Goal: Information Seeking & Learning: Learn about a topic

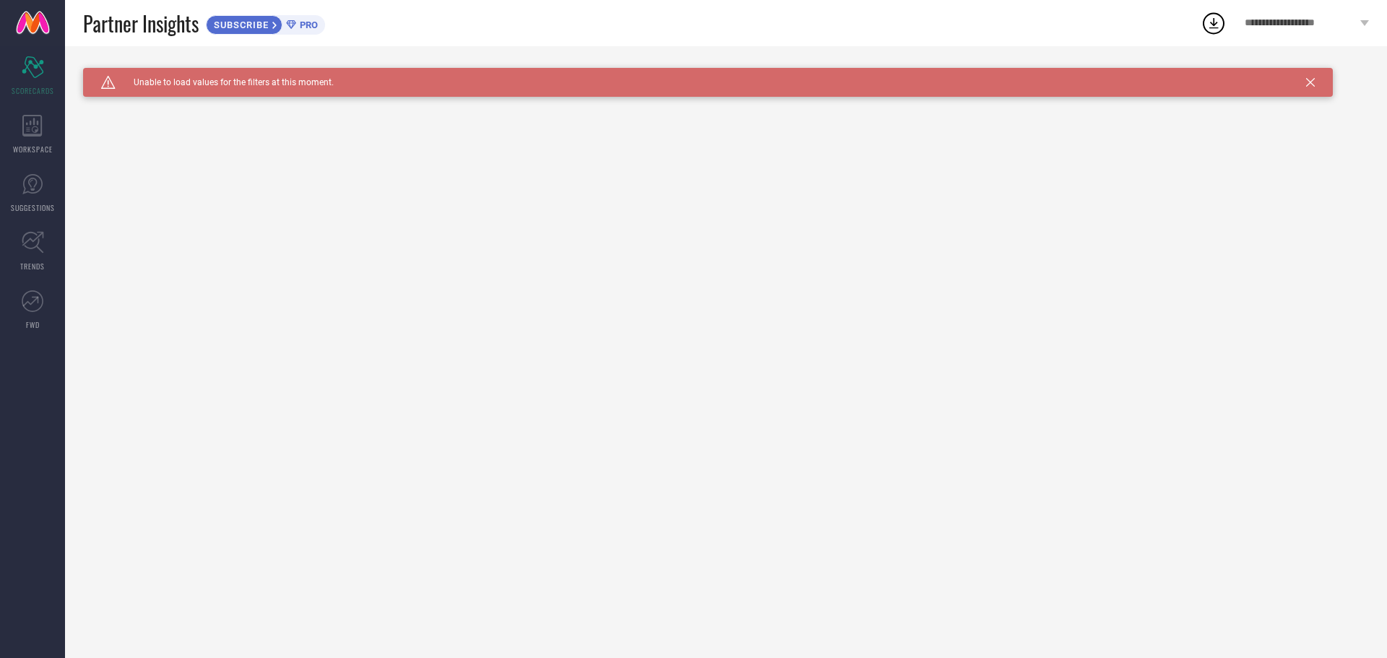
click at [251, 29] on span "SUBSCRIBE" at bounding box center [240, 25] width 66 height 11
click at [20, 131] on div "WORKSPACE" at bounding box center [32, 134] width 65 height 58
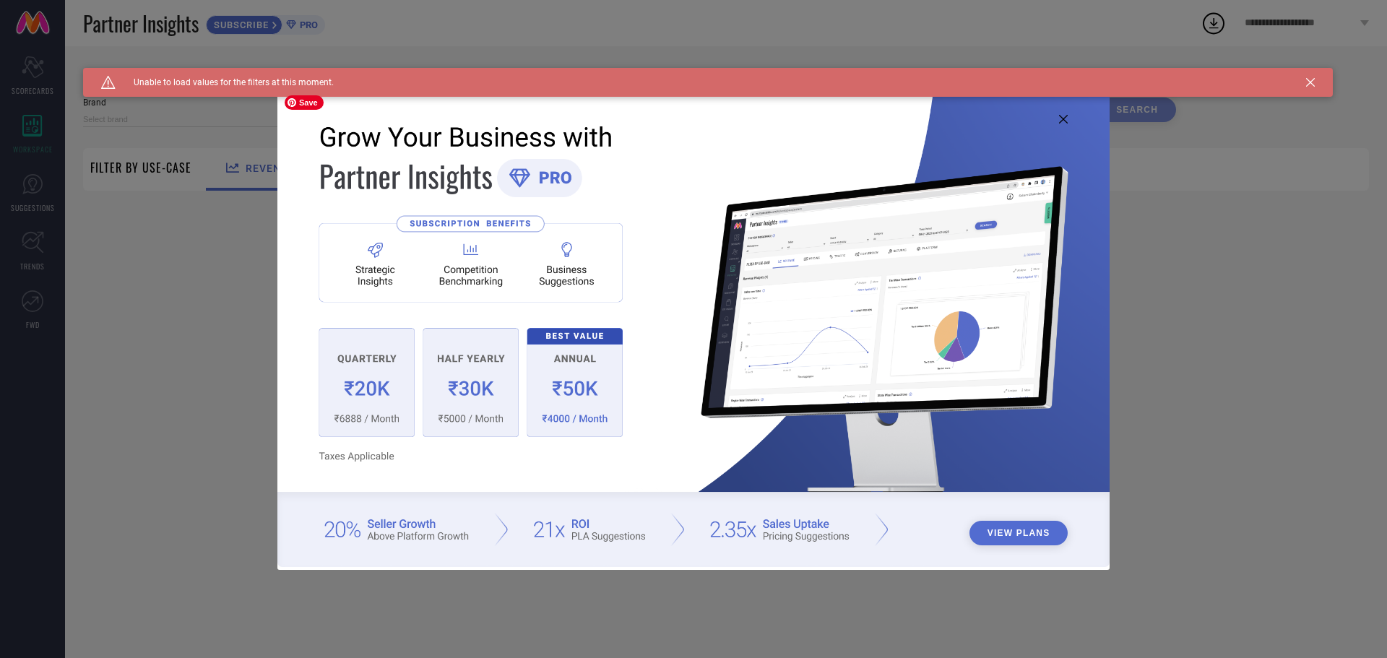
type input "1 STOP FASHION"
type input "All"
click at [1055, 116] on img at bounding box center [693, 327] width 832 height 478
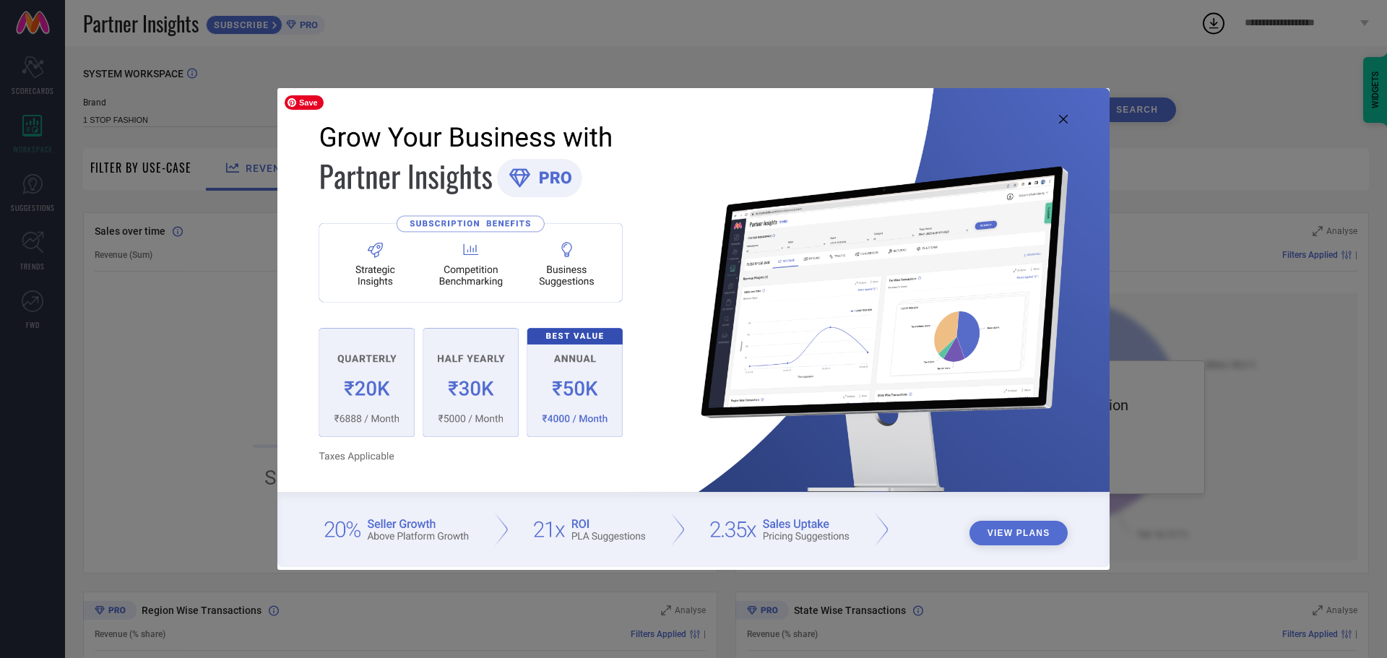
click at [1076, 113] on img at bounding box center [693, 327] width 832 height 478
click at [1063, 121] on icon at bounding box center [1063, 119] width 9 height 9
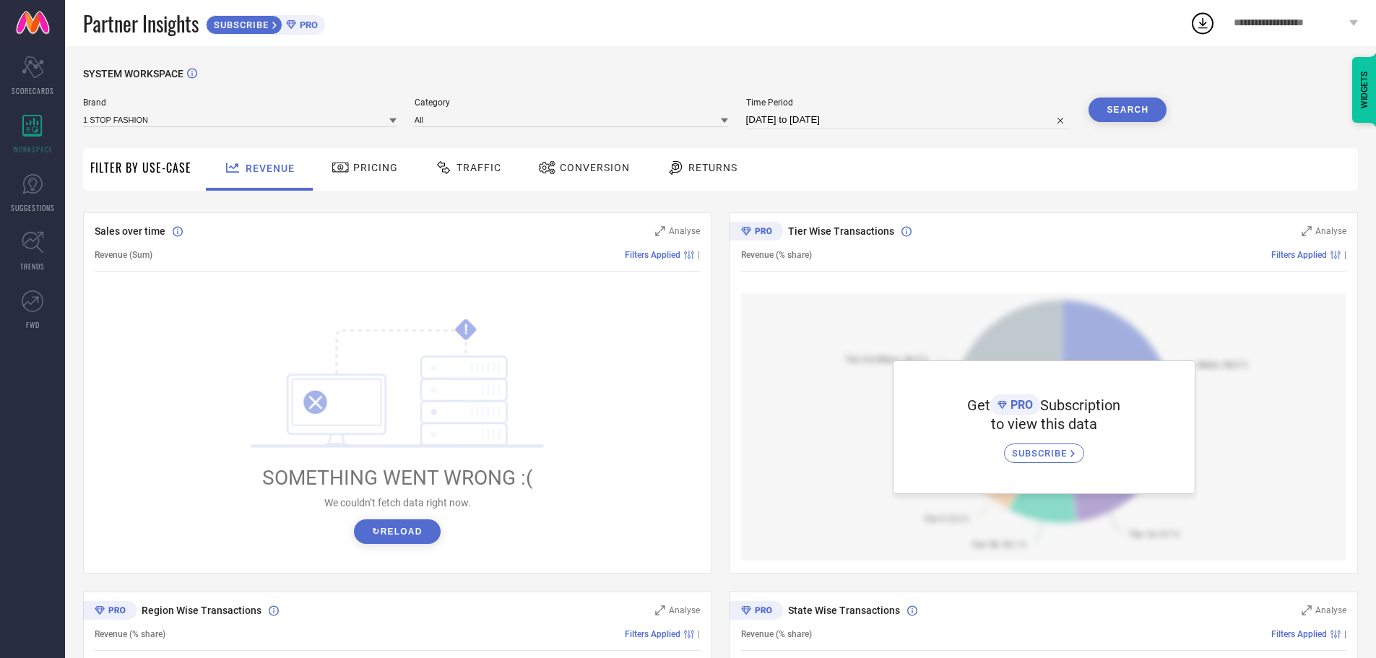
click at [377, 541] on button "↻ Reload" at bounding box center [397, 531] width 86 height 25
click at [382, 170] on span "Pricing" at bounding box center [375, 168] width 45 height 12
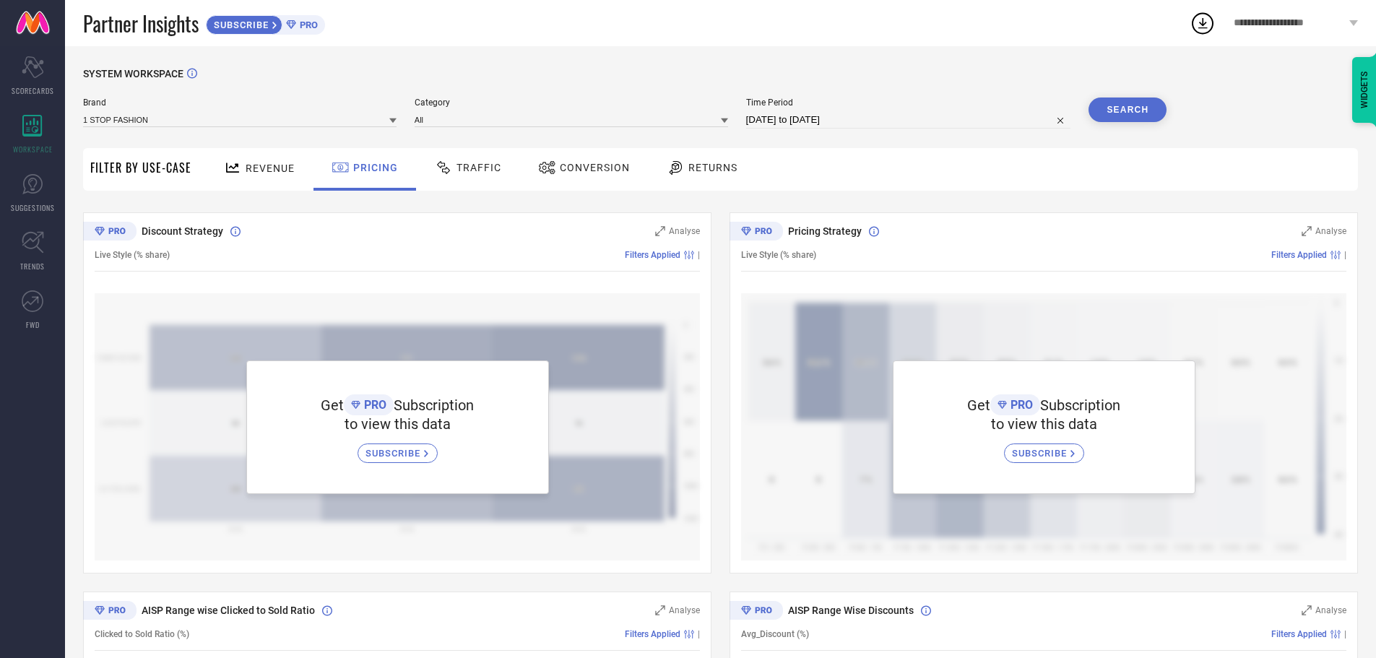
click at [498, 181] on div "Traffic" at bounding box center [468, 169] width 103 height 43
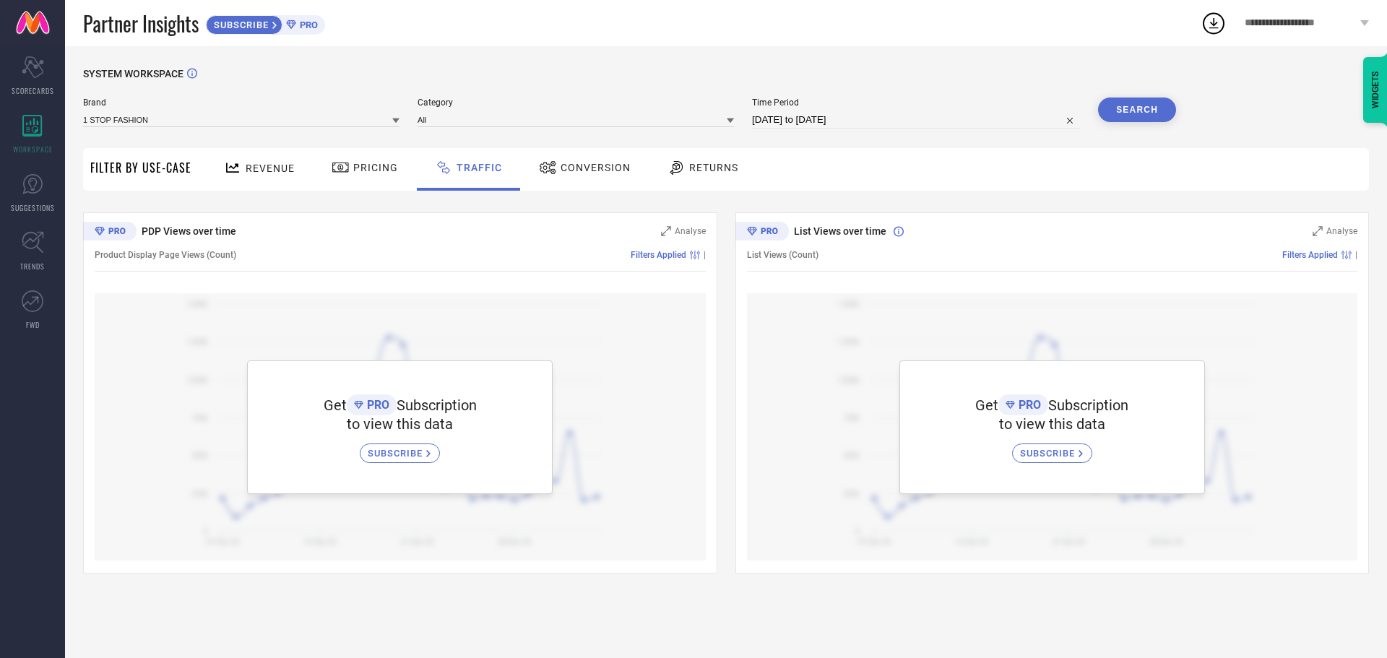
click at [563, 173] on span "Conversion" at bounding box center [596, 168] width 70 height 12
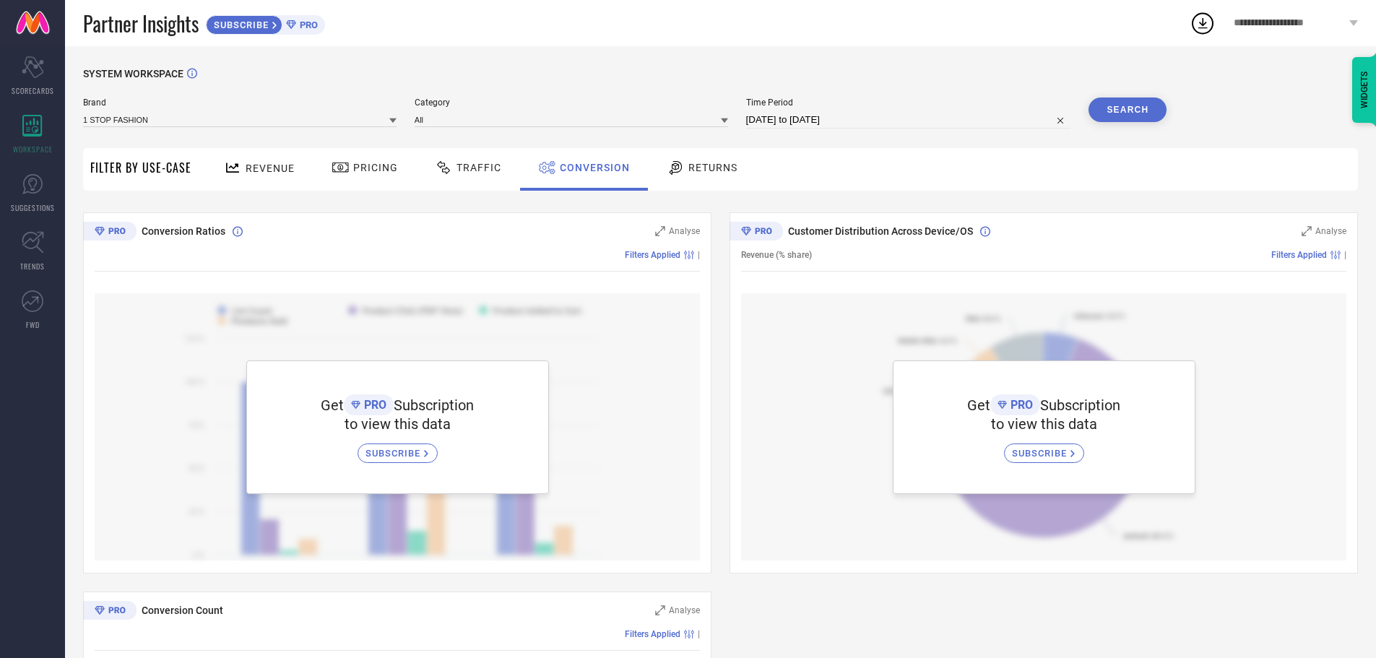
click at [722, 178] on div "Returns" at bounding box center [702, 167] width 78 height 25
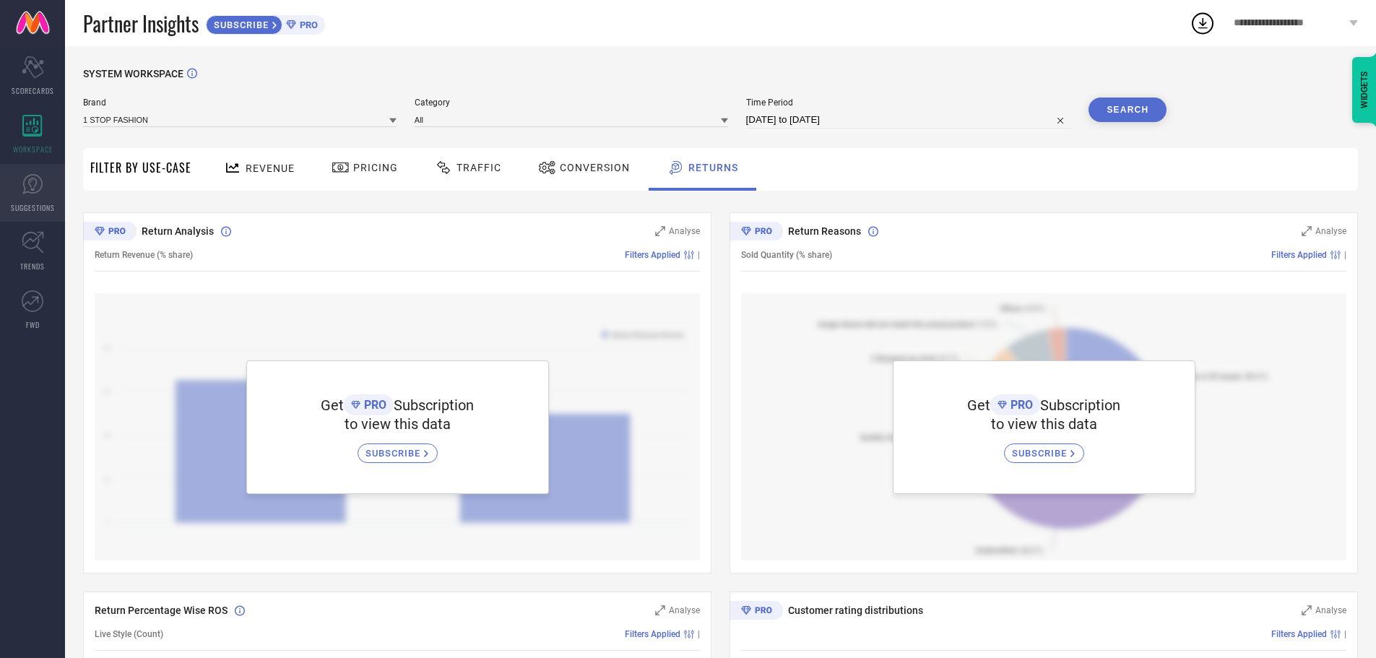
click at [33, 200] on link "SUGGESTIONS" at bounding box center [32, 193] width 65 height 58
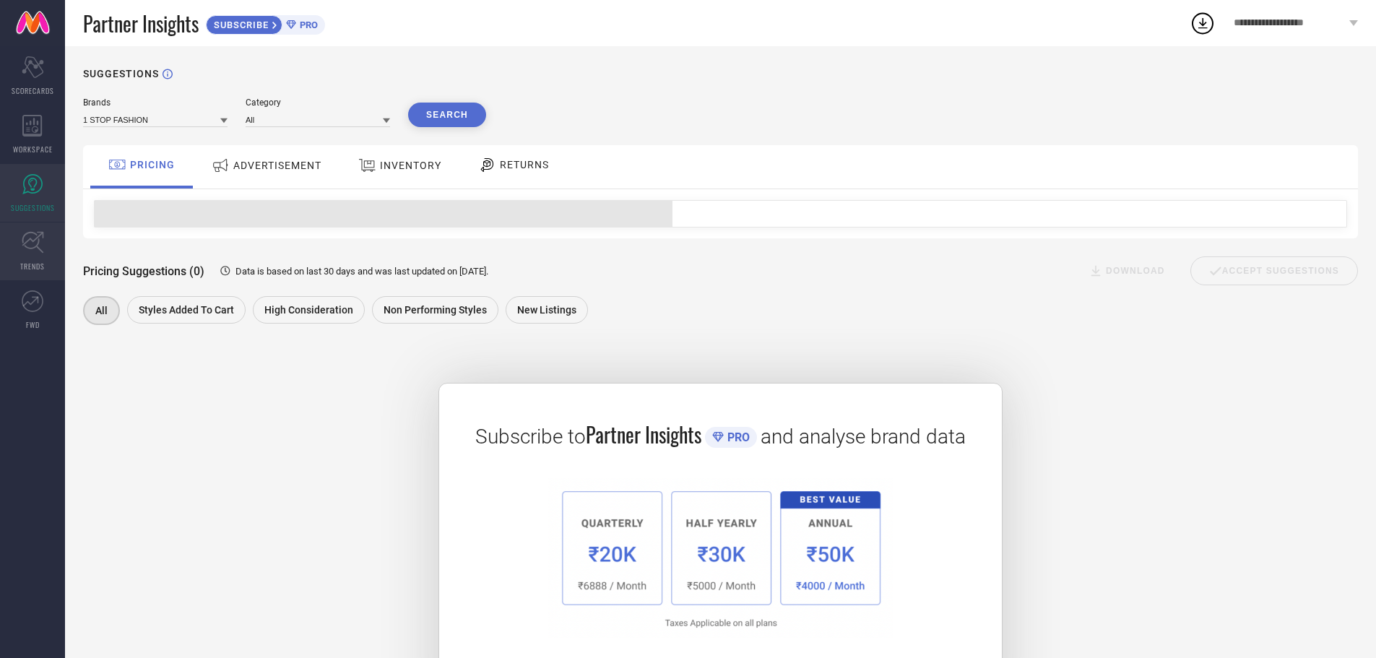
click at [41, 267] on span "TRENDS" at bounding box center [32, 266] width 25 height 11
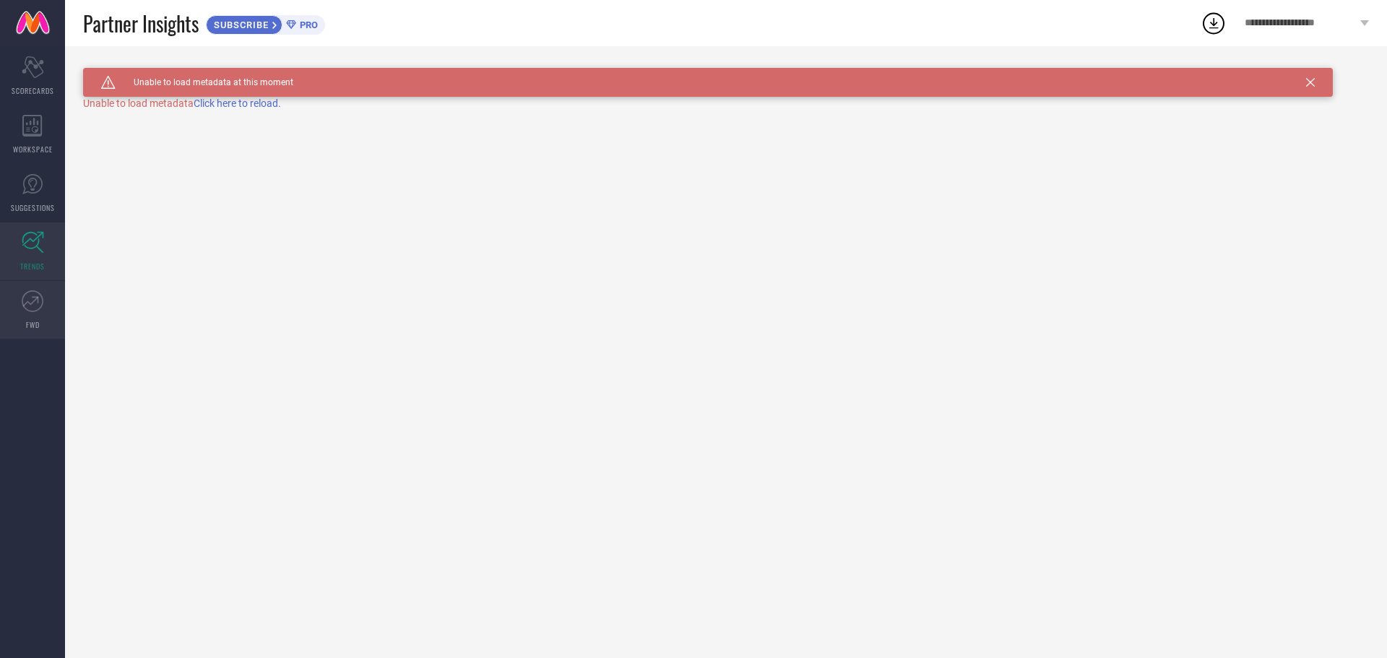
click at [21, 324] on link "FWD" at bounding box center [32, 310] width 65 height 58
